Goal: Transaction & Acquisition: Purchase product/service

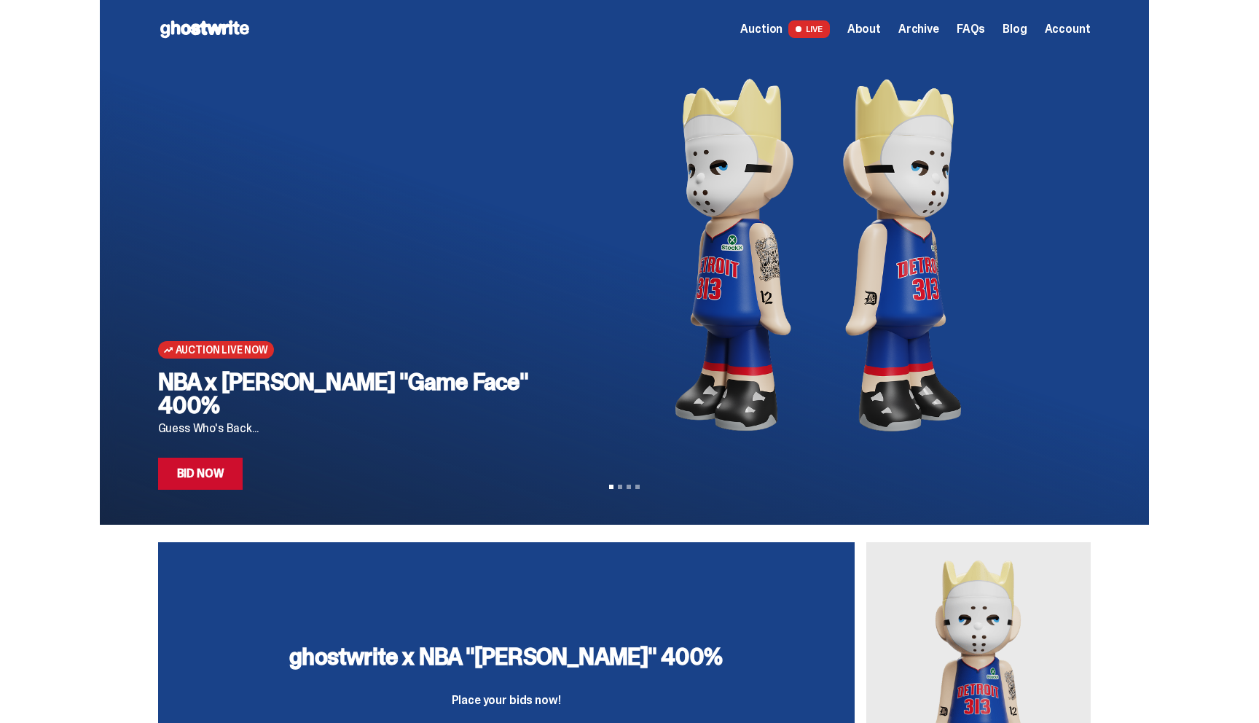
click at [1061, 33] on span "Account" at bounding box center [1068, 29] width 46 height 12
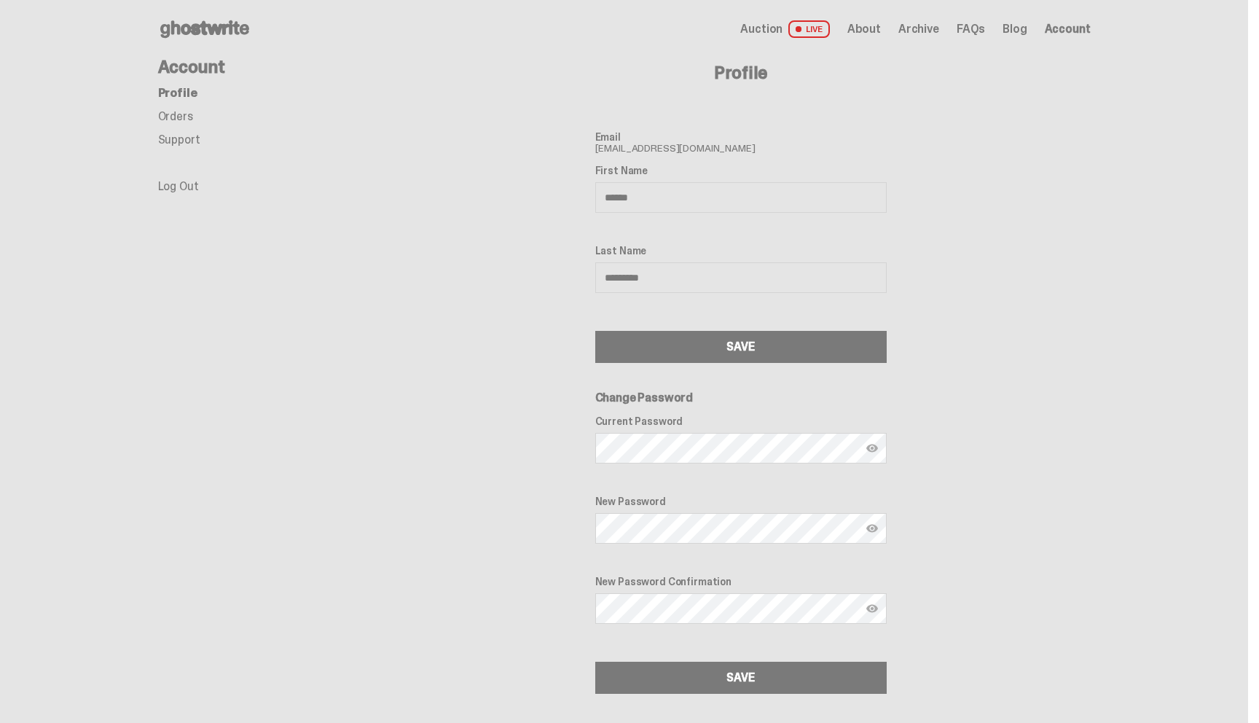
click at [783, 34] on span "Auction" at bounding box center [761, 29] width 42 height 12
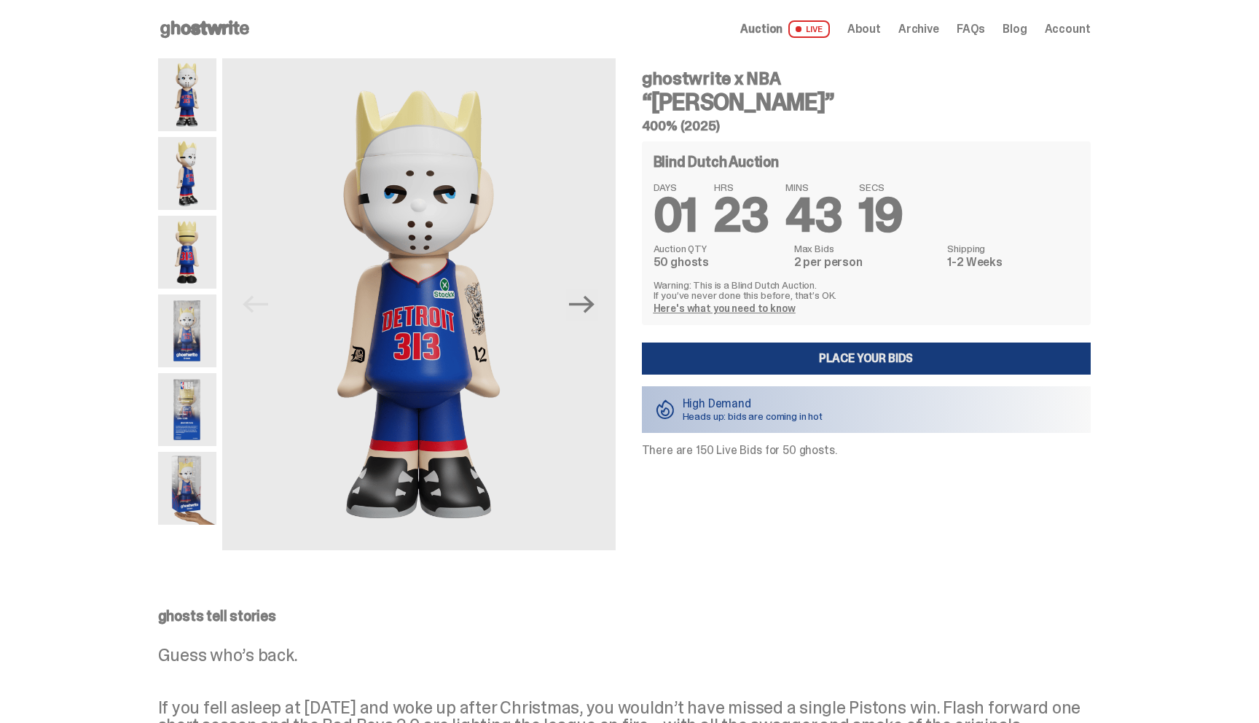
click at [726, 358] on link "Place your Bids" at bounding box center [866, 358] width 449 height 32
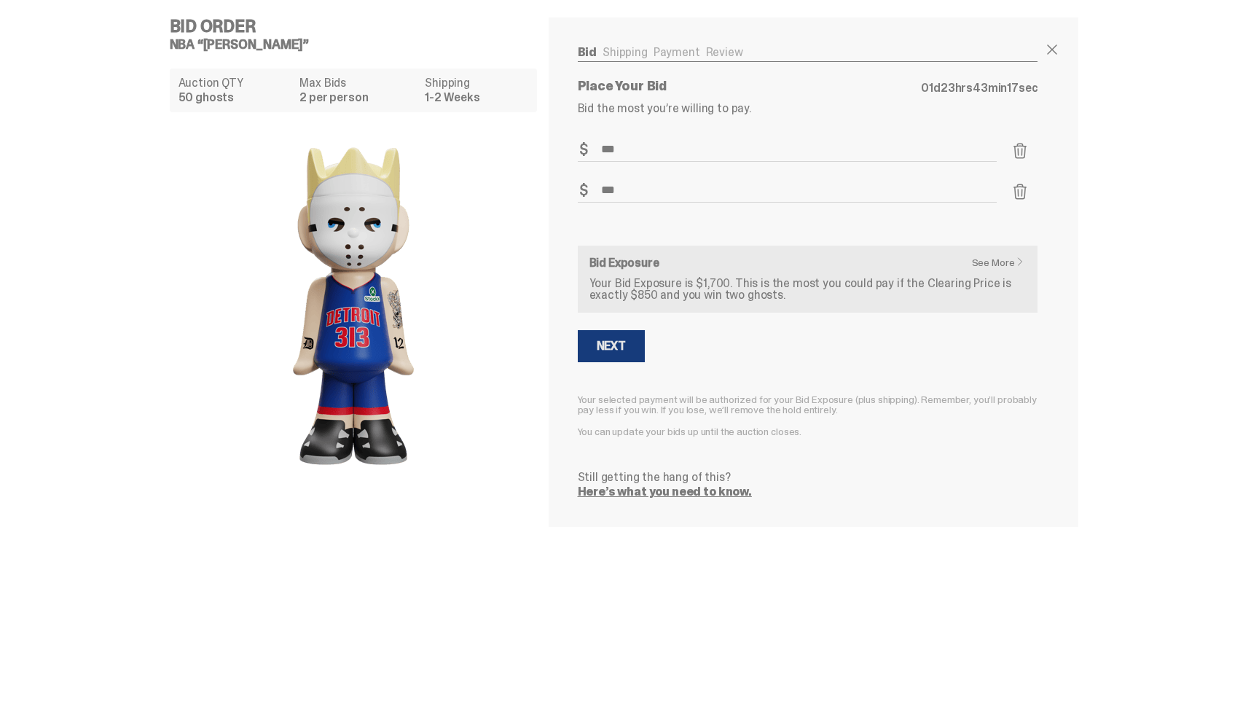
click at [636, 337] on button "Next" at bounding box center [611, 346] width 67 height 32
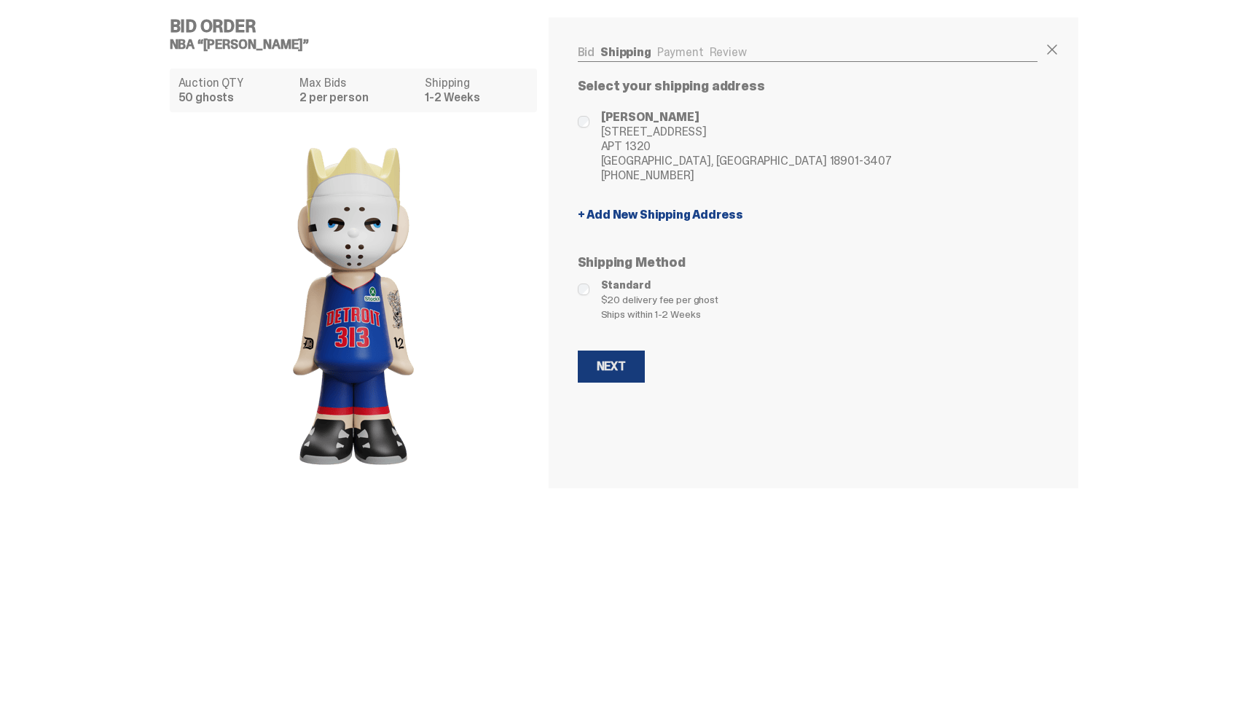
click at [626, 361] on div "Next" at bounding box center [611, 367] width 29 height 12
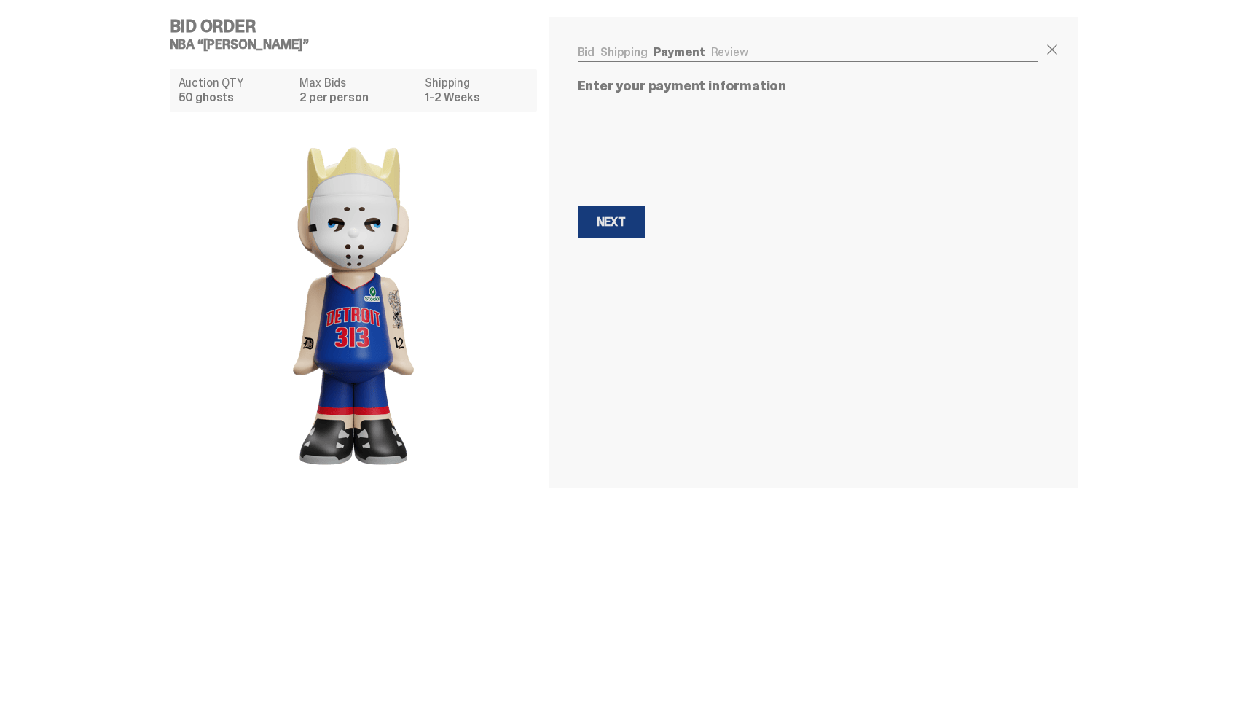
click at [614, 216] on div "Next" at bounding box center [611, 222] width 29 height 12
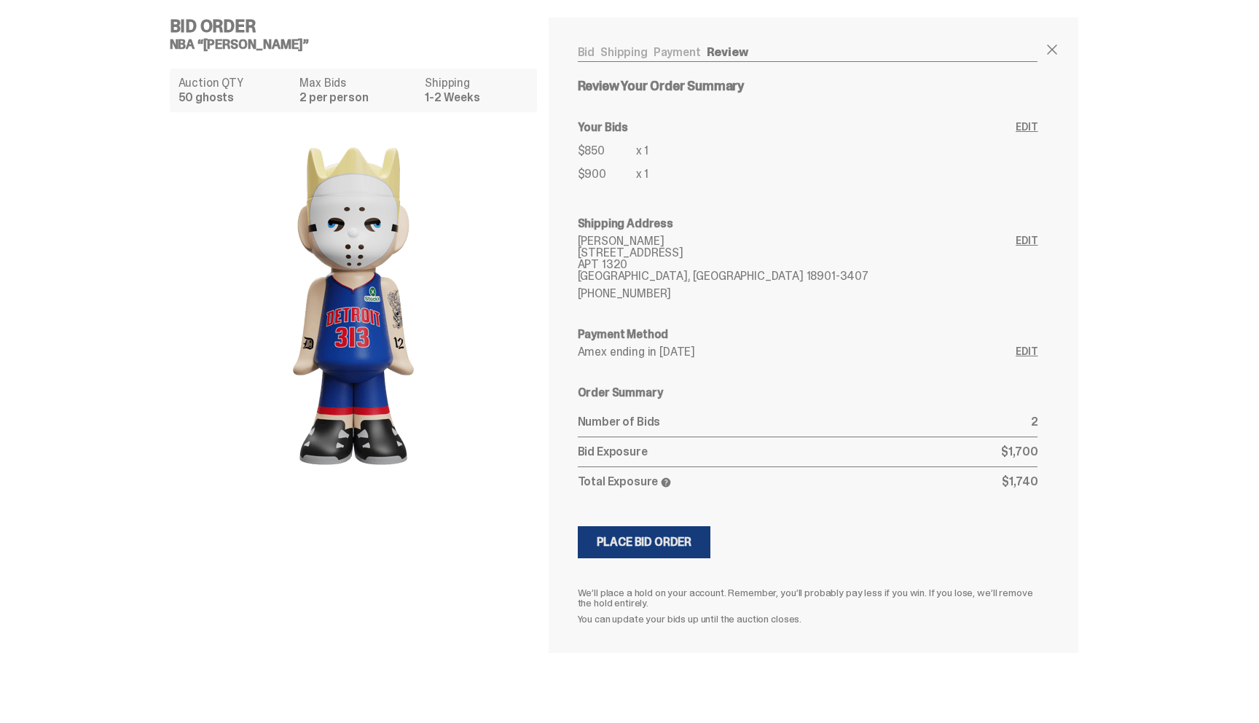
click at [672, 544] on div "Place Bid Order" at bounding box center [644, 542] width 95 height 12
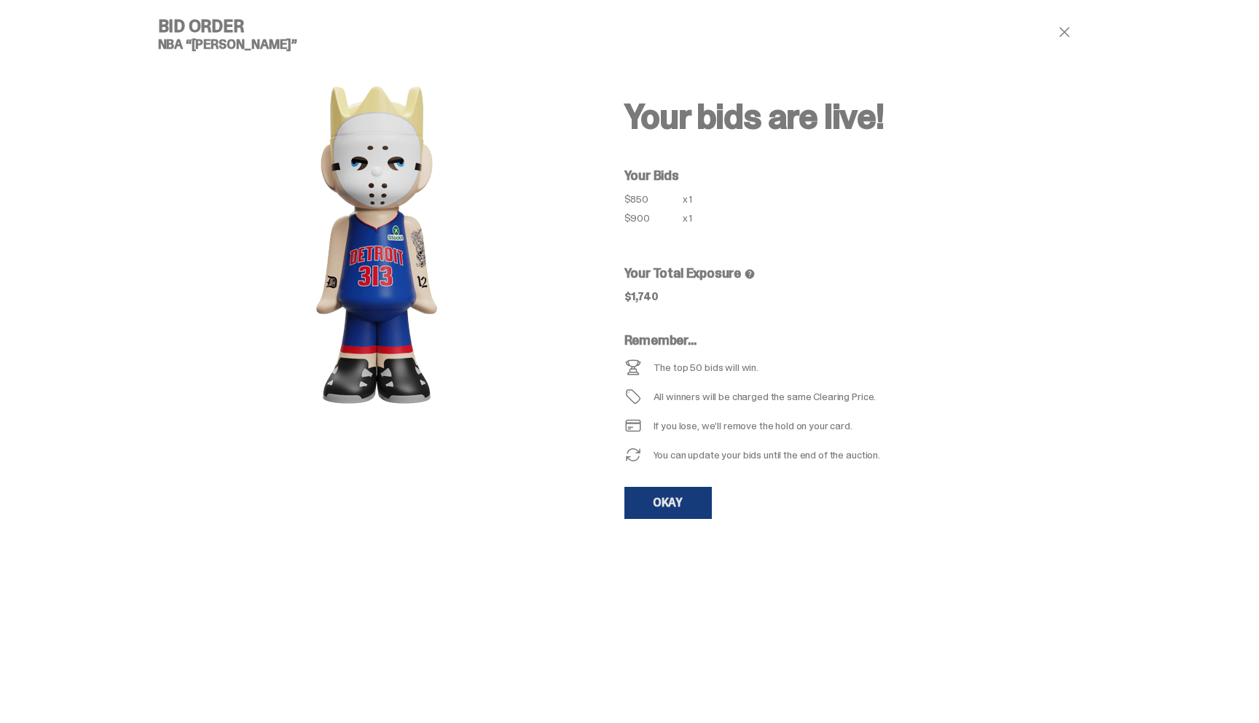
click at [672, 507] on link "OKAY" at bounding box center [667, 503] width 87 height 32
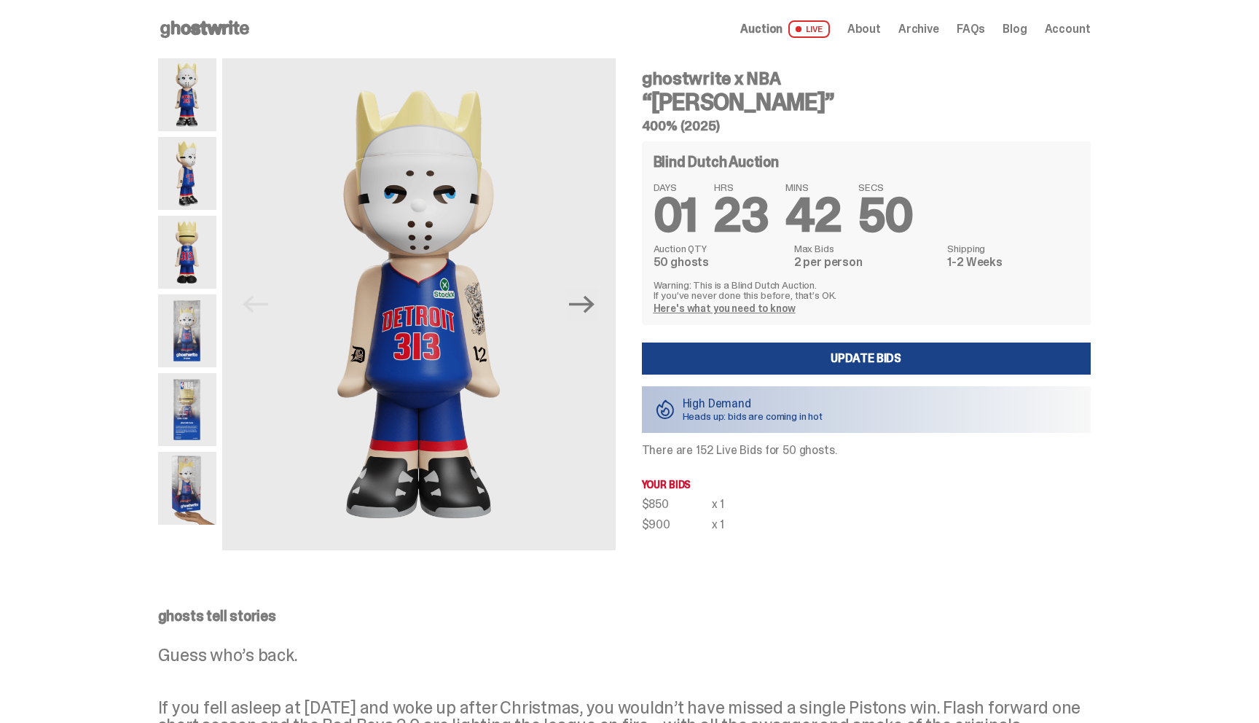
click at [924, 39] on div "Open main menu Home Auction LIVE About Archive FAQs Blog Account" at bounding box center [624, 28] width 933 height 23
click at [924, 25] on span "Archive" at bounding box center [918, 29] width 41 height 12
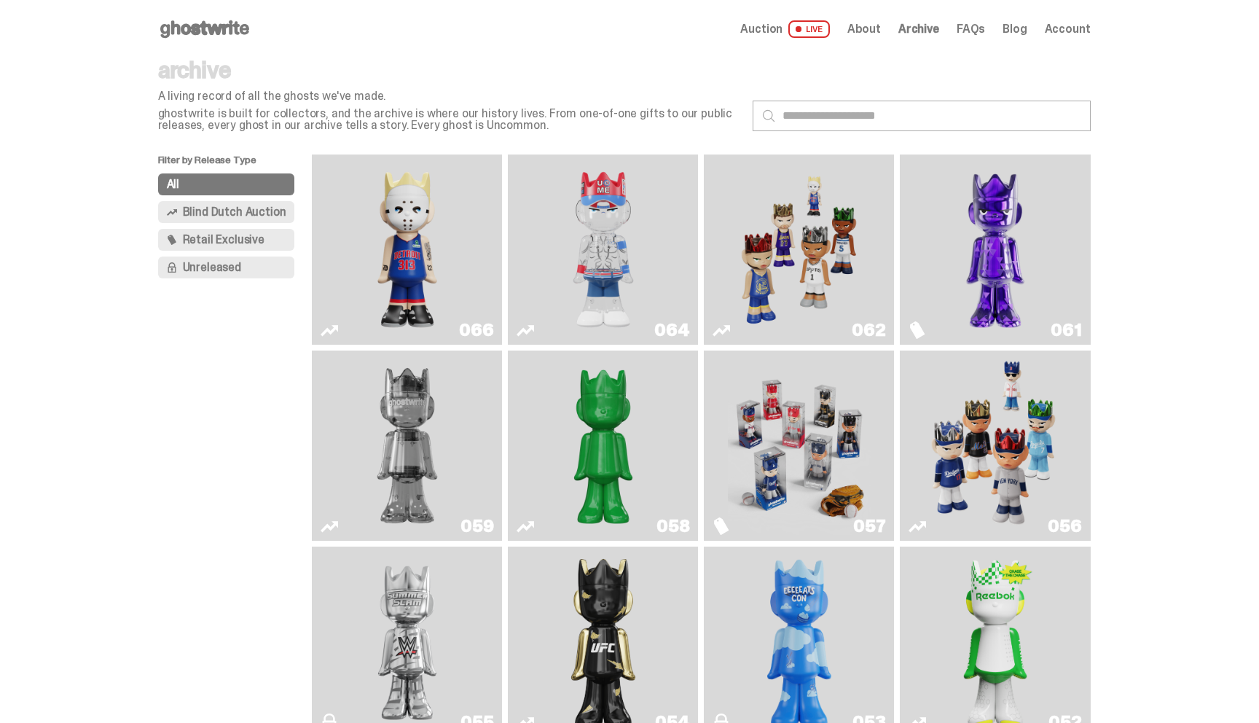
click at [612, 252] on img "You Can't See Me" at bounding box center [603, 249] width 143 height 179
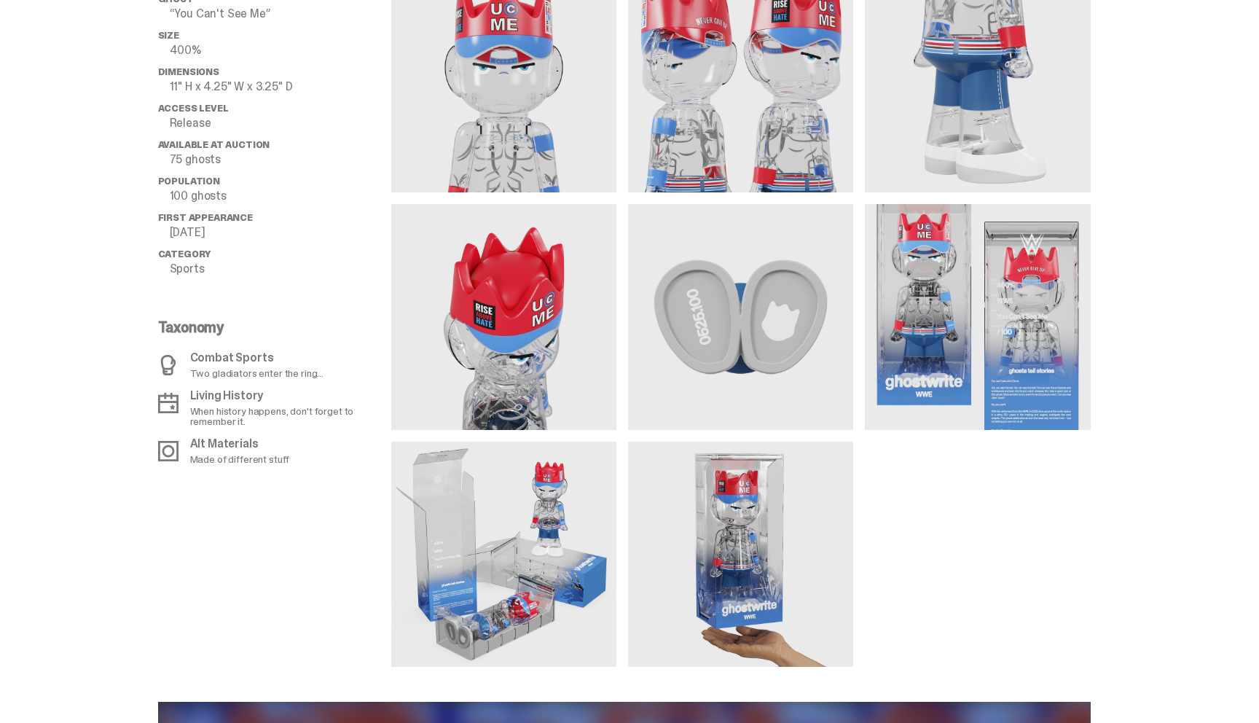
scroll to position [1174, 0]
click at [1038, 364] on img at bounding box center [977, 317] width 225 height 225
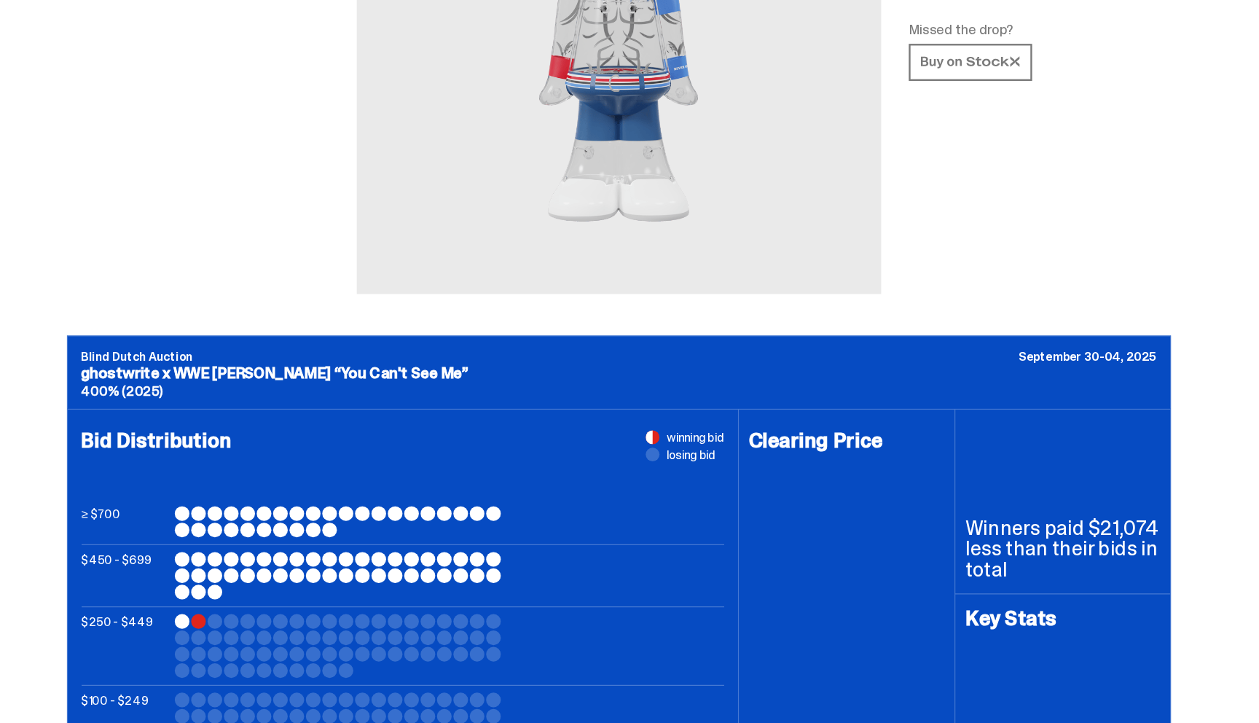
scroll to position [0, 0]
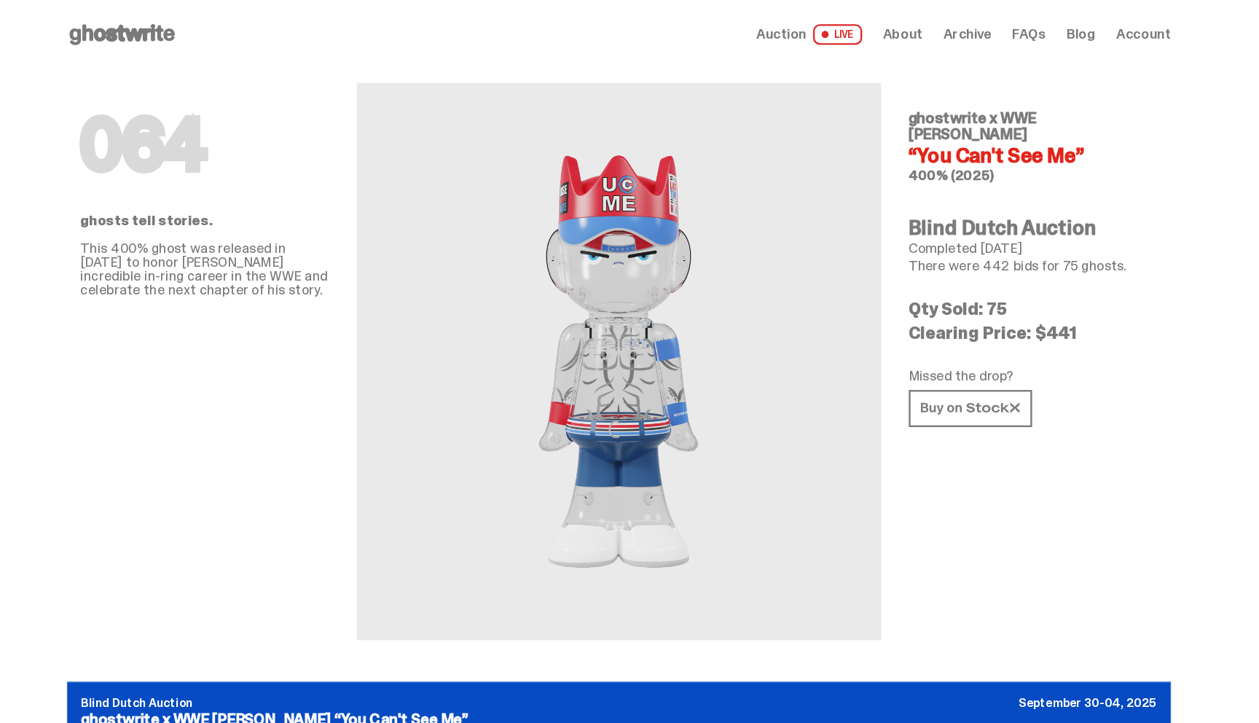
click at [780, 23] on span "Auction" at bounding box center [761, 29] width 42 height 12
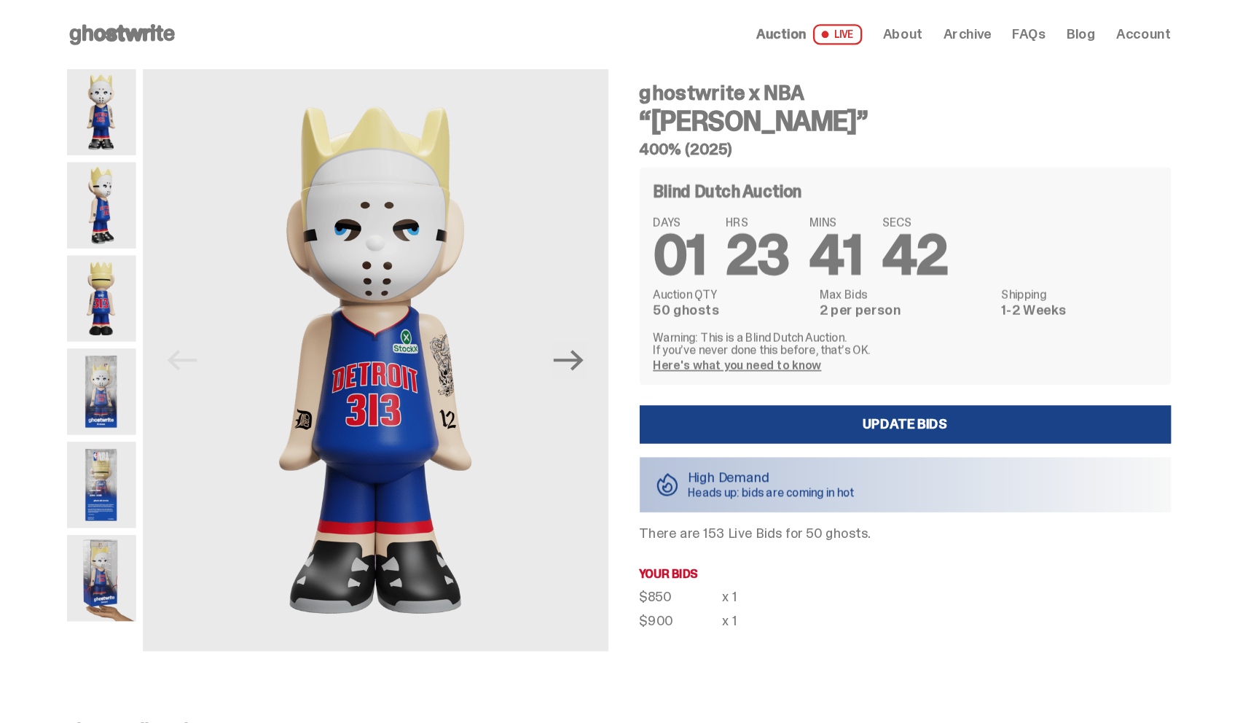
click at [191, 356] on img at bounding box center [187, 330] width 58 height 73
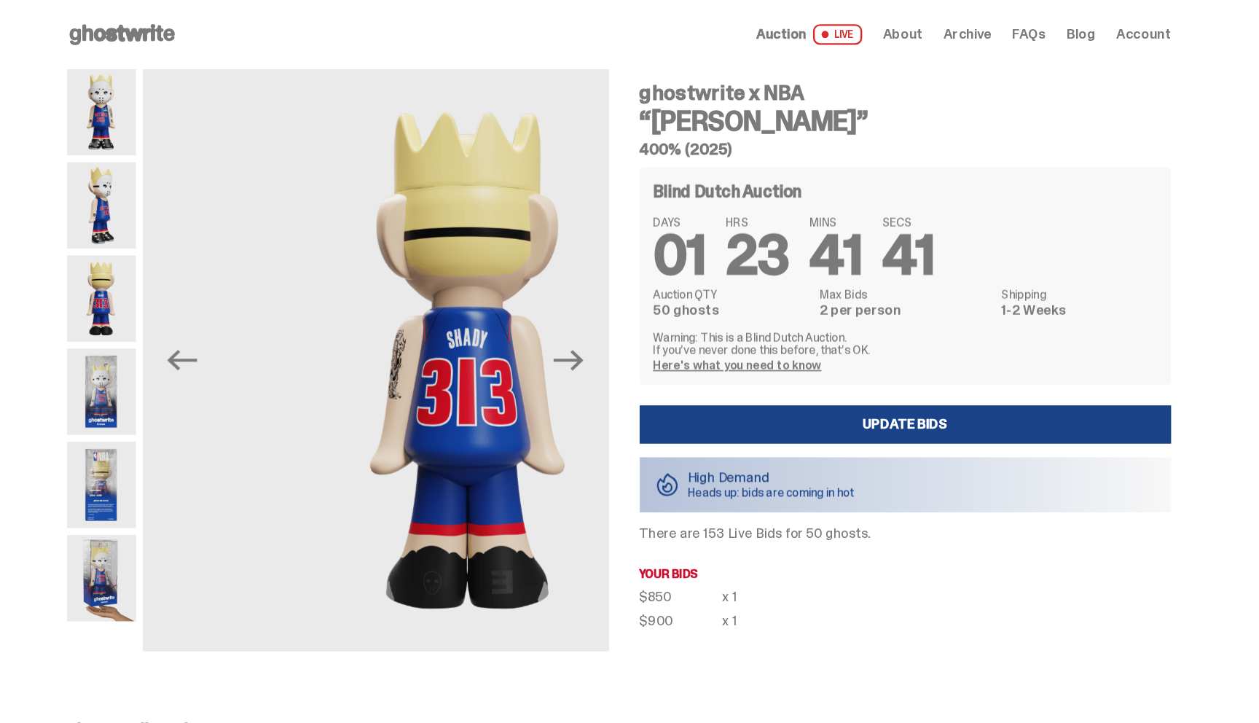
click at [190, 382] on img at bounding box center [187, 409] width 58 height 73
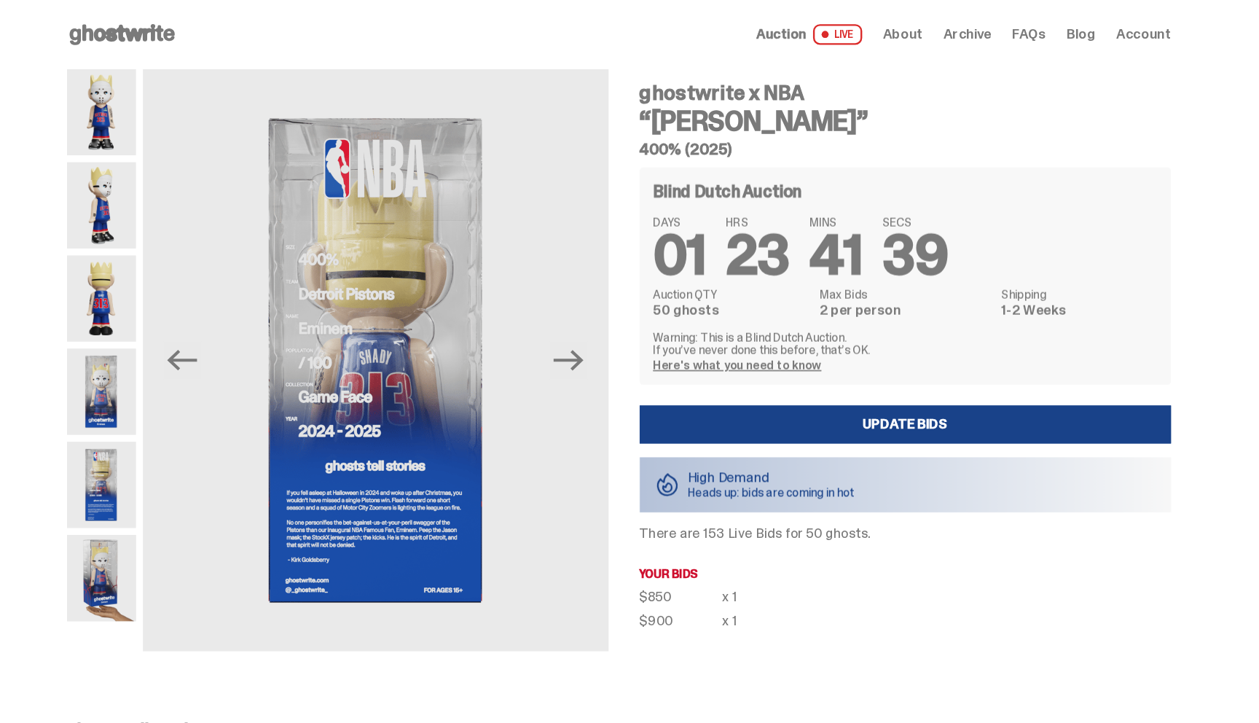
click at [195, 466] on img at bounding box center [187, 488] width 58 height 73
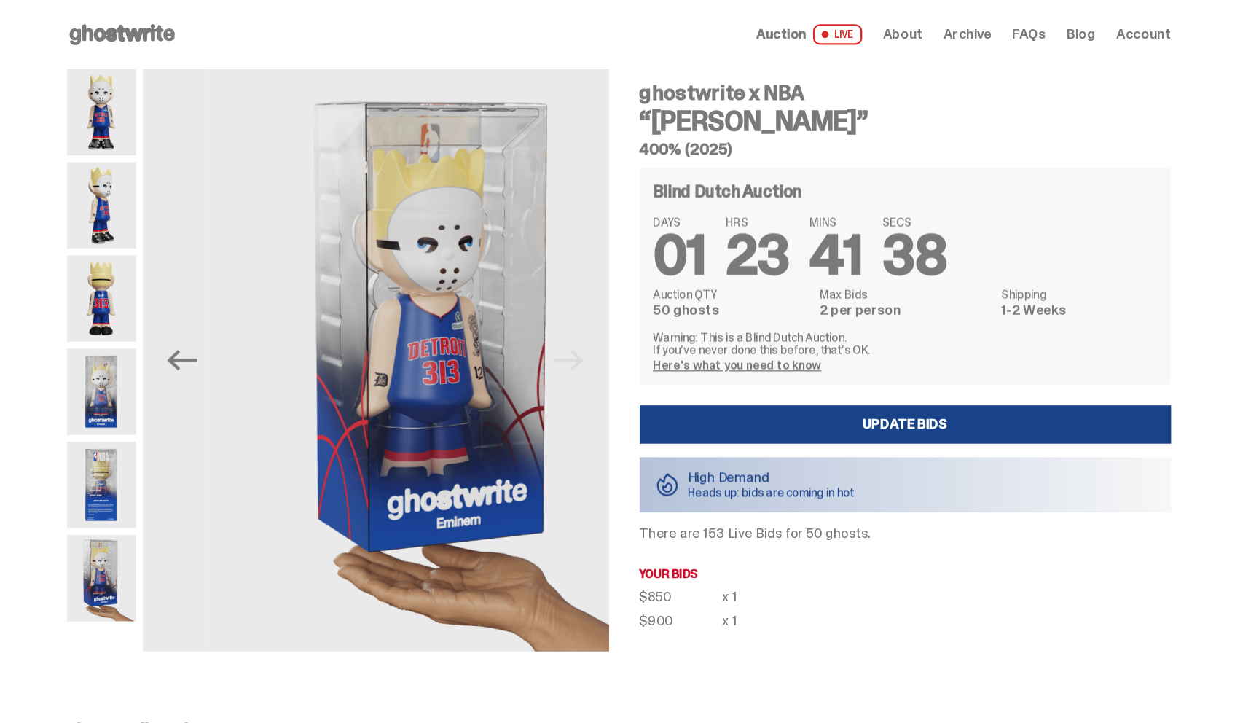
click at [195, 410] on img at bounding box center [187, 409] width 58 height 73
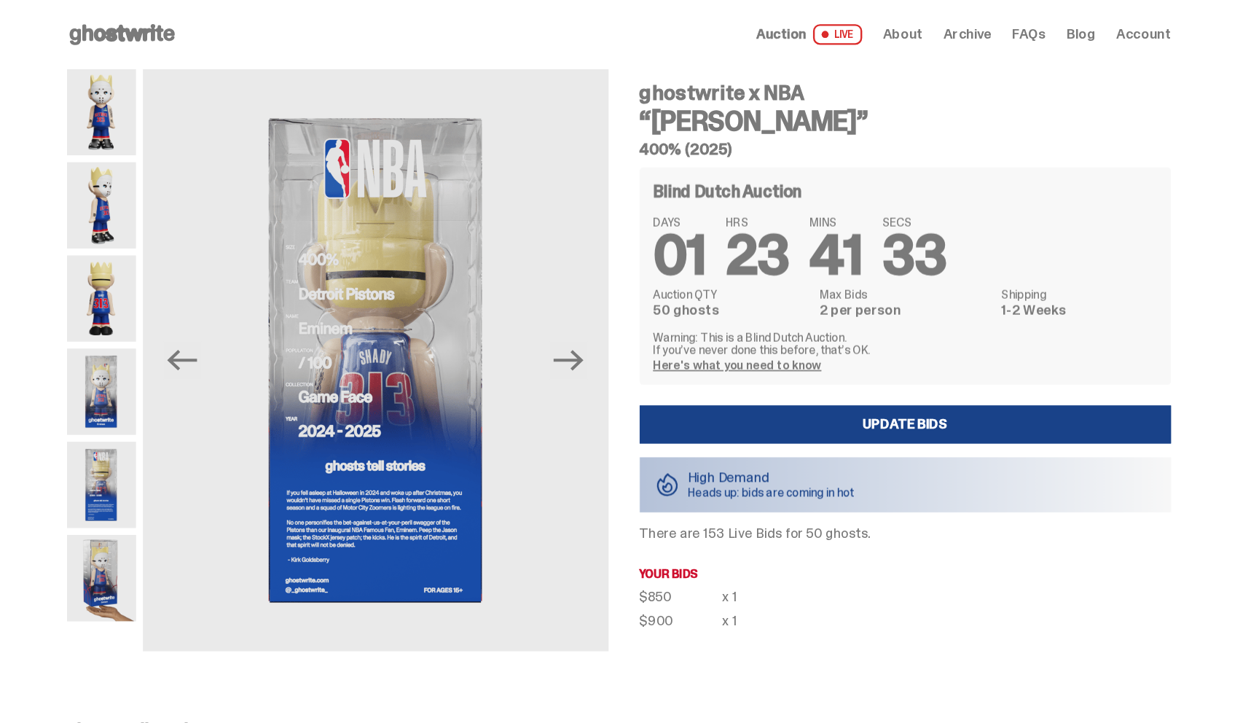
click at [936, 27] on span "Archive" at bounding box center [918, 29] width 41 height 12
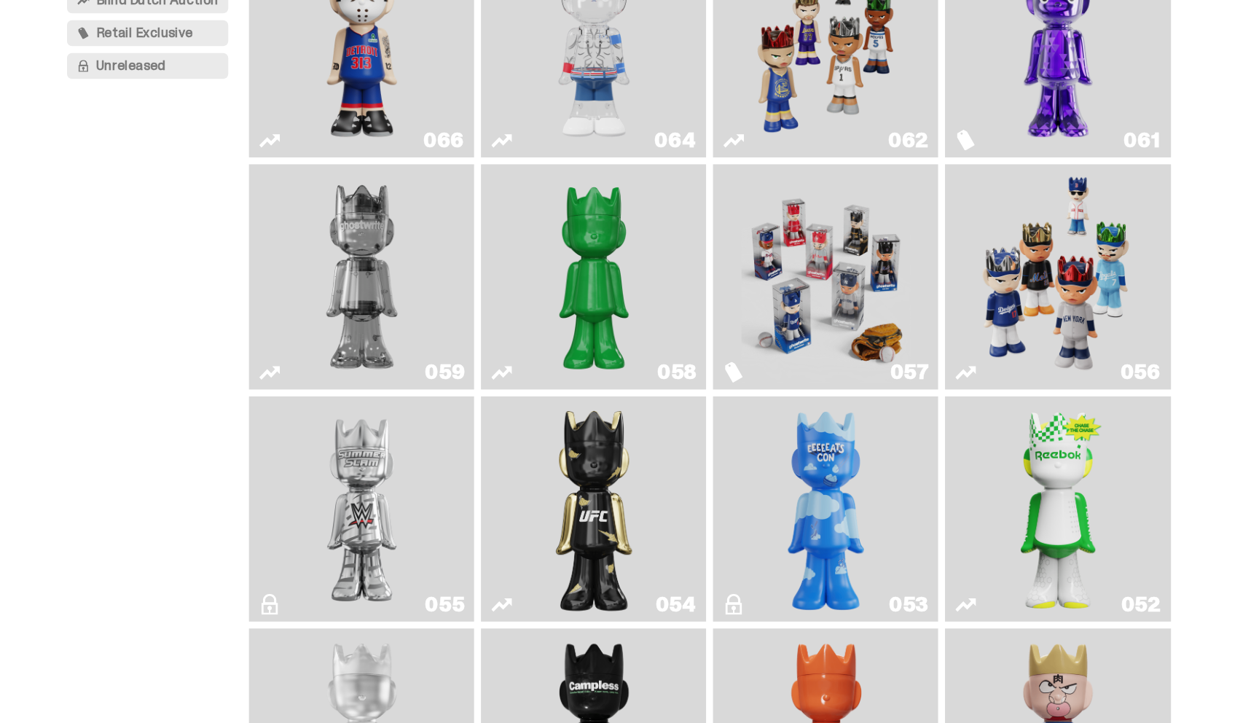
scroll to position [103, 0]
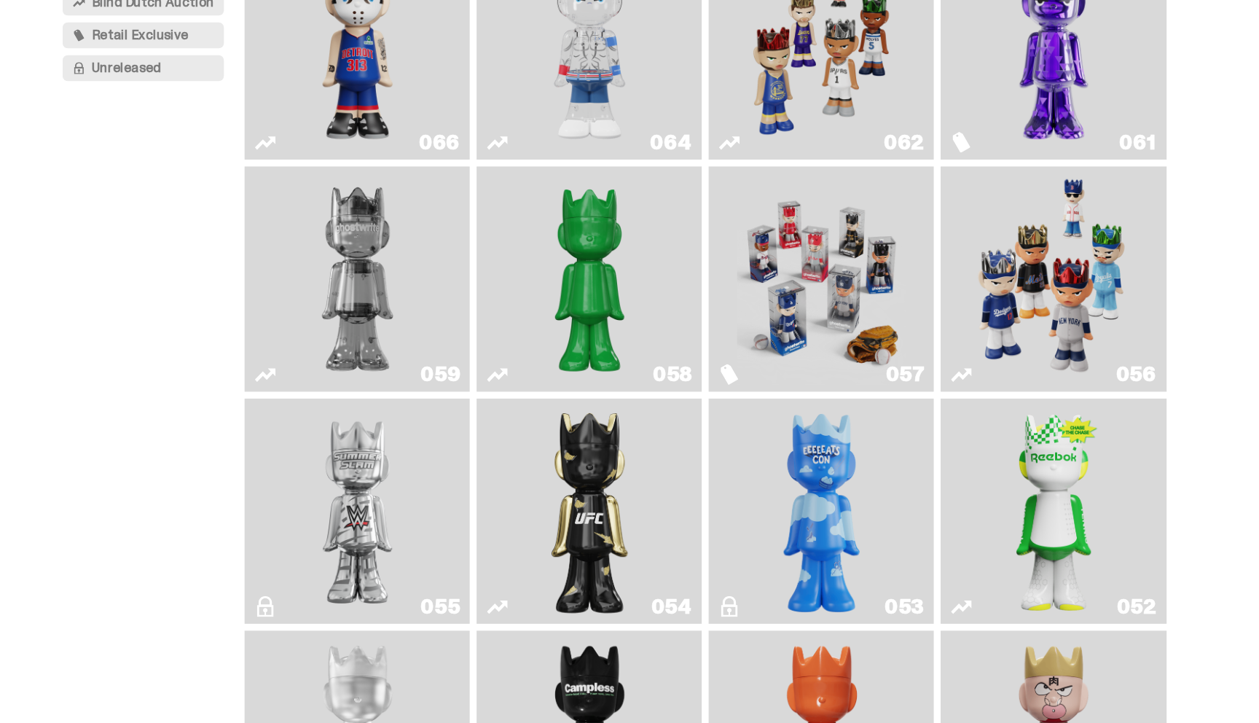
click at [384, 305] on img "Two" at bounding box center [407, 343] width 143 height 179
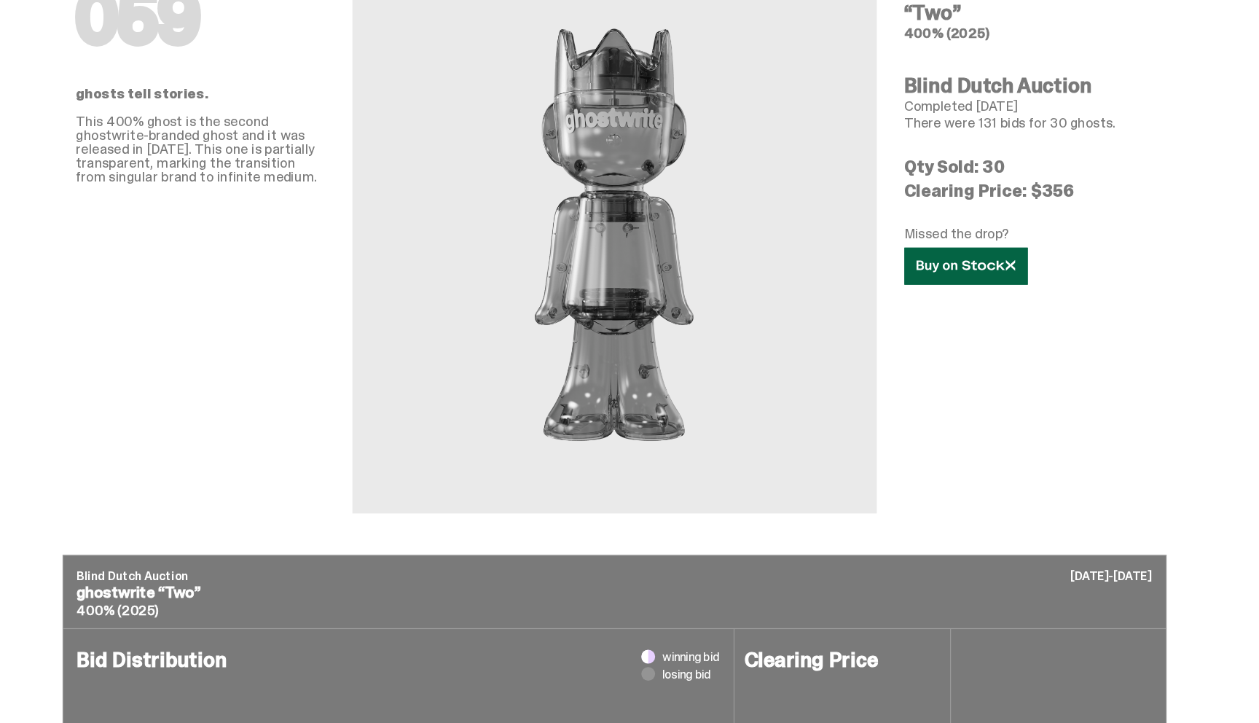
click at [923, 325] on link at bounding box center [921, 331] width 104 height 31
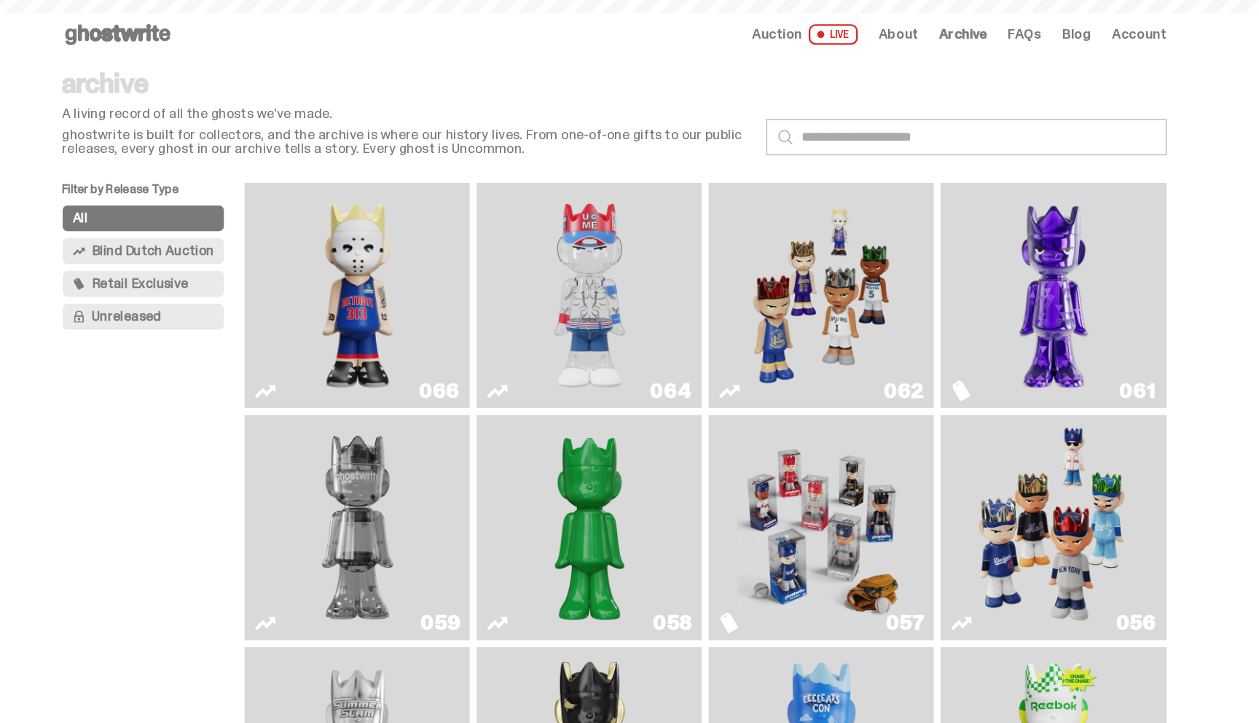
scroll to position [103, 0]
